Goal: Contribute content

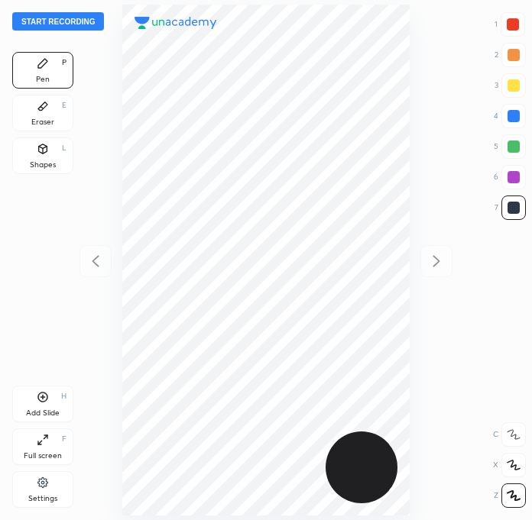
scroll to position [520, 287]
click at [75, 28] on button "Start recording" at bounding box center [58, 21] width 92 height 18
click at [517, 28] on div at bounding box center [513, 24] width 12 height 12
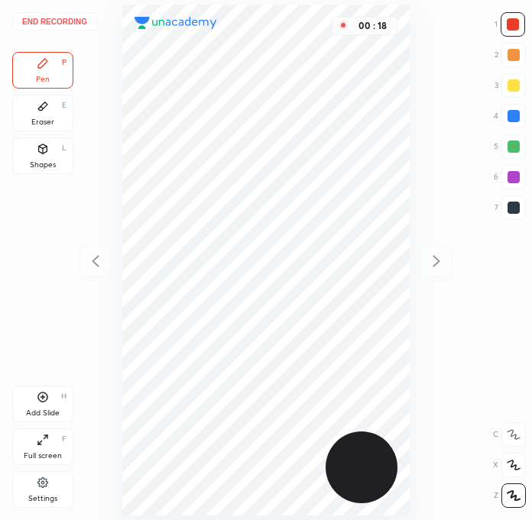
click at [511, 25] on div at bounding box center [513, 24] width 12 height 12
click at [511, 209] on div at bounding box center [513, 208] width 12 height 12
click at [517, 173] on div at bounding box center [513, 177] width 12 height 12
click at [517, 208] on div at bounding box center [513, 208] width 12 height 12
click at [513, 179] on div at bounding box center [513, 177] width 12 height 12
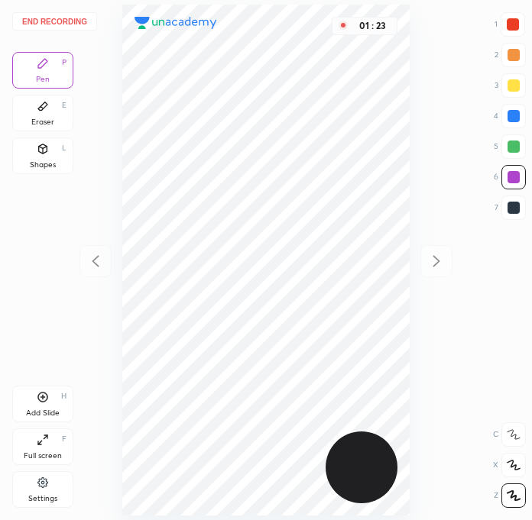
click at [517, 216] on div at bounding box center [513, 208] width 24 height 24
click at [514, 25] on div at bounding box center [513, 24] width 12 height 12
click at [503, 213] on div at bounding box center [513, 208] width 24 height 24
click at [517, 184] on div at bounding box center [513, 177] width 24 height 24
click at [49, 109] on div "Eraser E" at bounding box center [42, 113] width 61 height 37
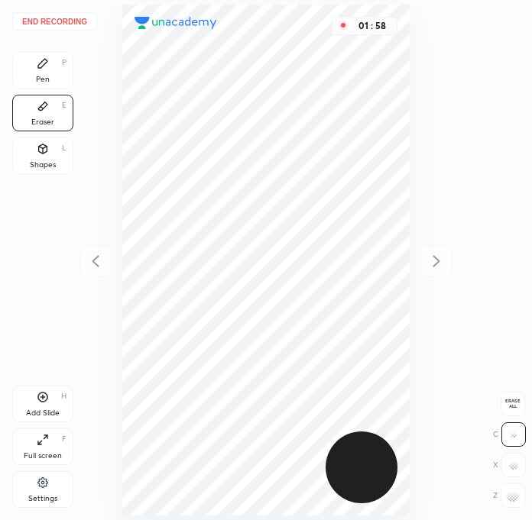
click at [45, 64] on icon at bounding box center [43, 63] width 12 height 12
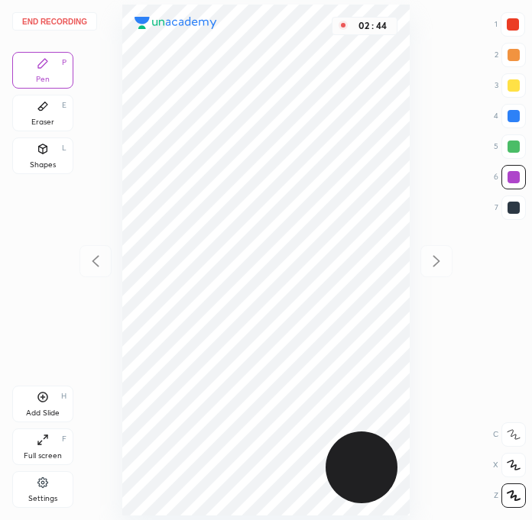
click at [516, 206] on div at bounding box center [513, 208] width 12 height 12
click at [56, 401] on div "Add Slide H" at bounding box center [42, 404] width 61 height 37
click at [523, 18] on div at bounding box center [513, 24] width 24 height 24
